Goal: Transaction & Acquisition: Purchase product/service

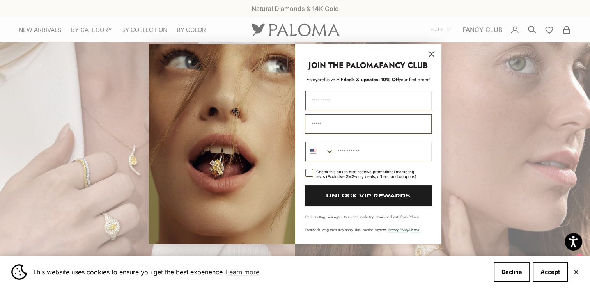
click at [432, 53] on icon "Close dialog" at bounding box center [431, 54] width 5 height 5
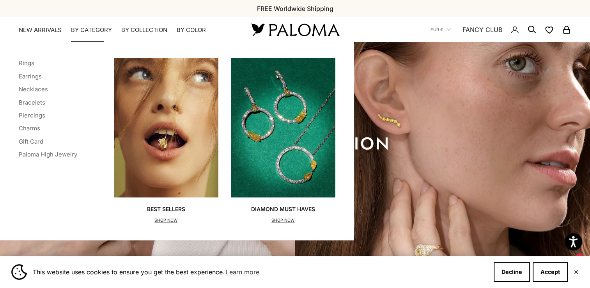
click at [271, 121] on img "Primary navigation" at bounding box center [283, 127] width 105 height 139
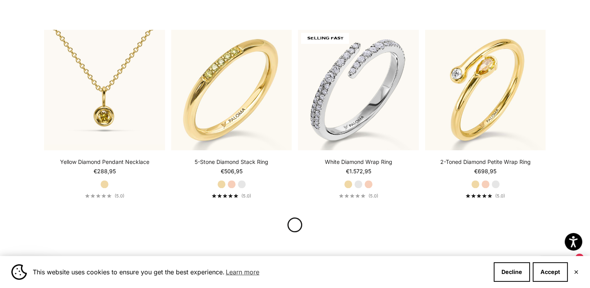
scroll to position [851, 0]
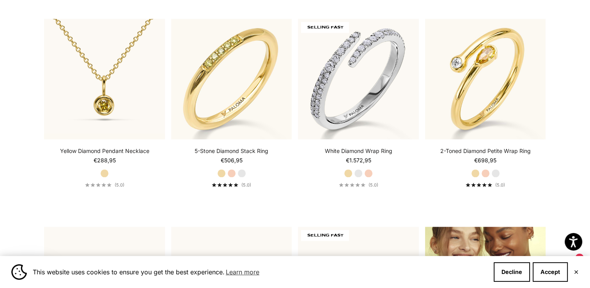
click at [571, 164] on section "Filter Sort by: Featured Sort by Featured Best selling Alphabetically, A-Z Alph…" at bounding box center [295, 211] width 590 height 1752
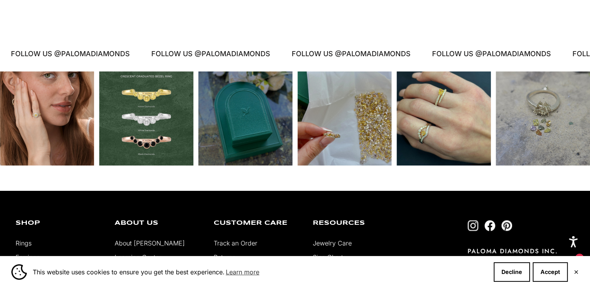
scroll to position [2756, 0]
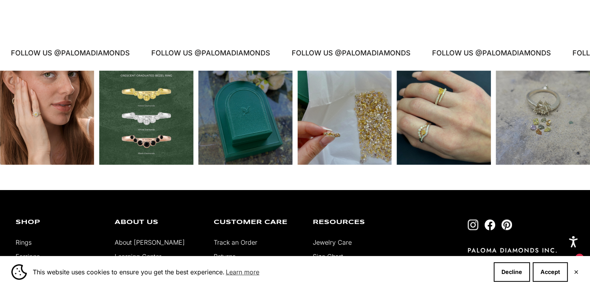
click at [27, 252] on link "Earrings" at bounding box center [28, 256] width 24 height 8
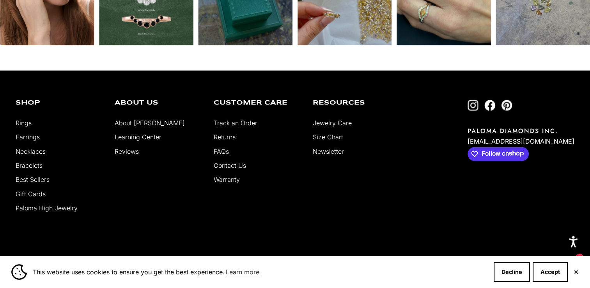
scroll to position [2029, 0]
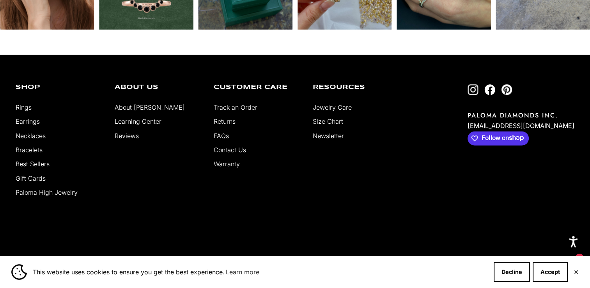
click at [45, 161] on link "Best Sellers" at bounding box center [33, 164] width 34 height 8
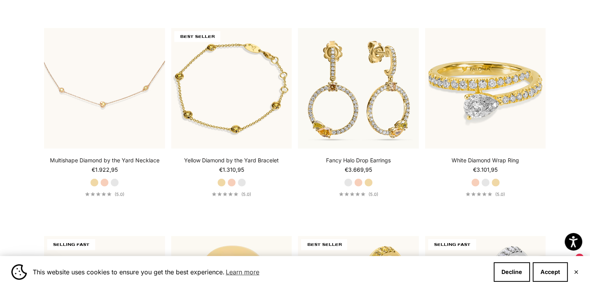
scroll to position [2107, 0]
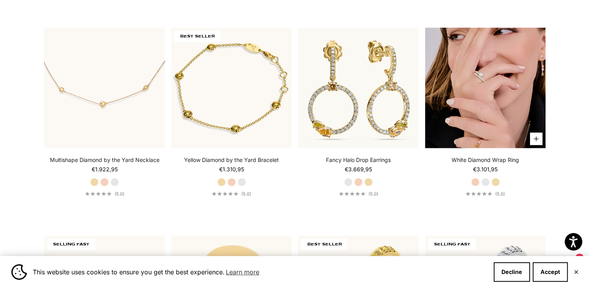
click at [481, 86] on img at bounding box center [485, 88] width 121 height 121
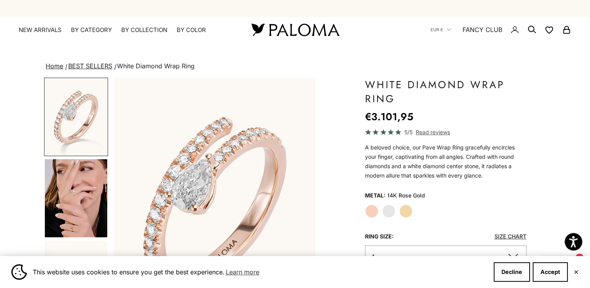
click at [59, 187] on img "Go to item 5" at bounding box center [76, 198] width 62 height 78
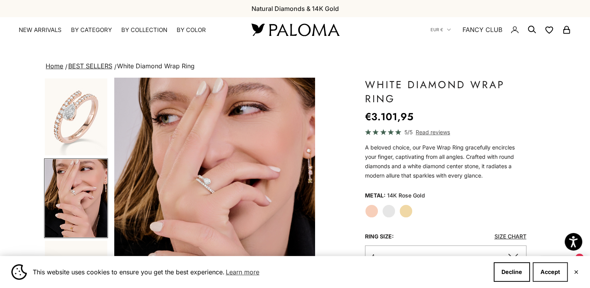
click at [552, 271] on button "Accept" at bounding box center [550, 272] width 35 height 20
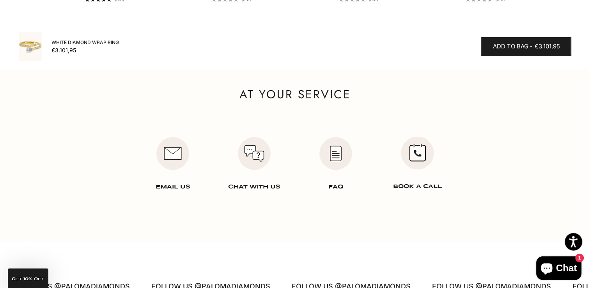
scroll to position [1036, 0]
